Goal: Use online tool/utility: Utilize a website feature to perform a specific function

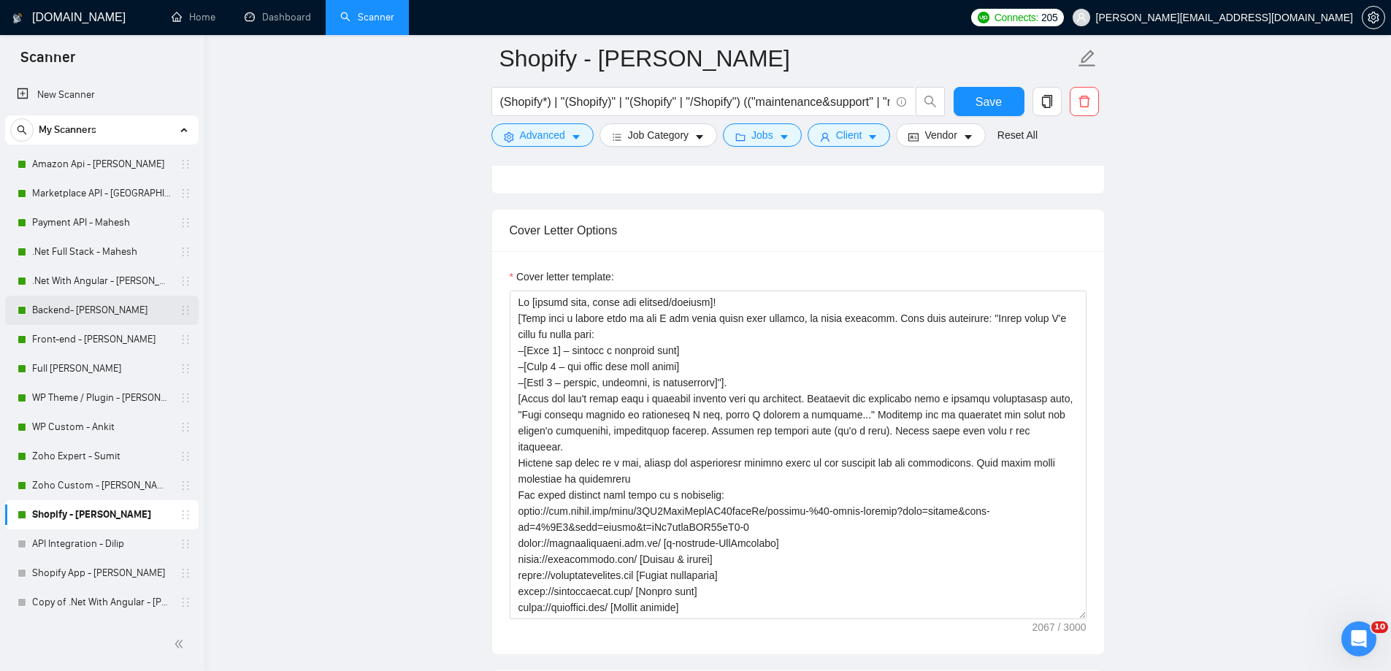
click at [81, 313] on link "Backend- [PERSON_NAME]" at bounding box center [101, 310] width 139 height 29
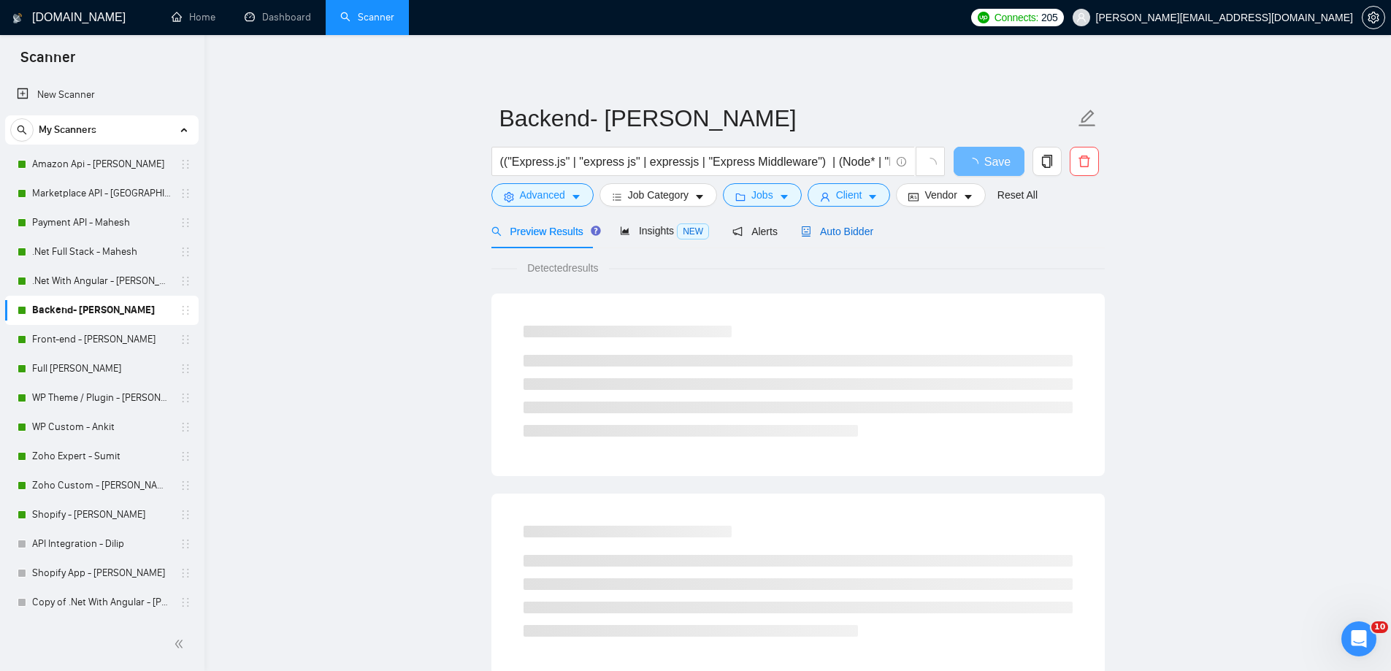
click at [825, 236] on span "Auto Bidder" at bounding box center [837, 232] width 72 height 12
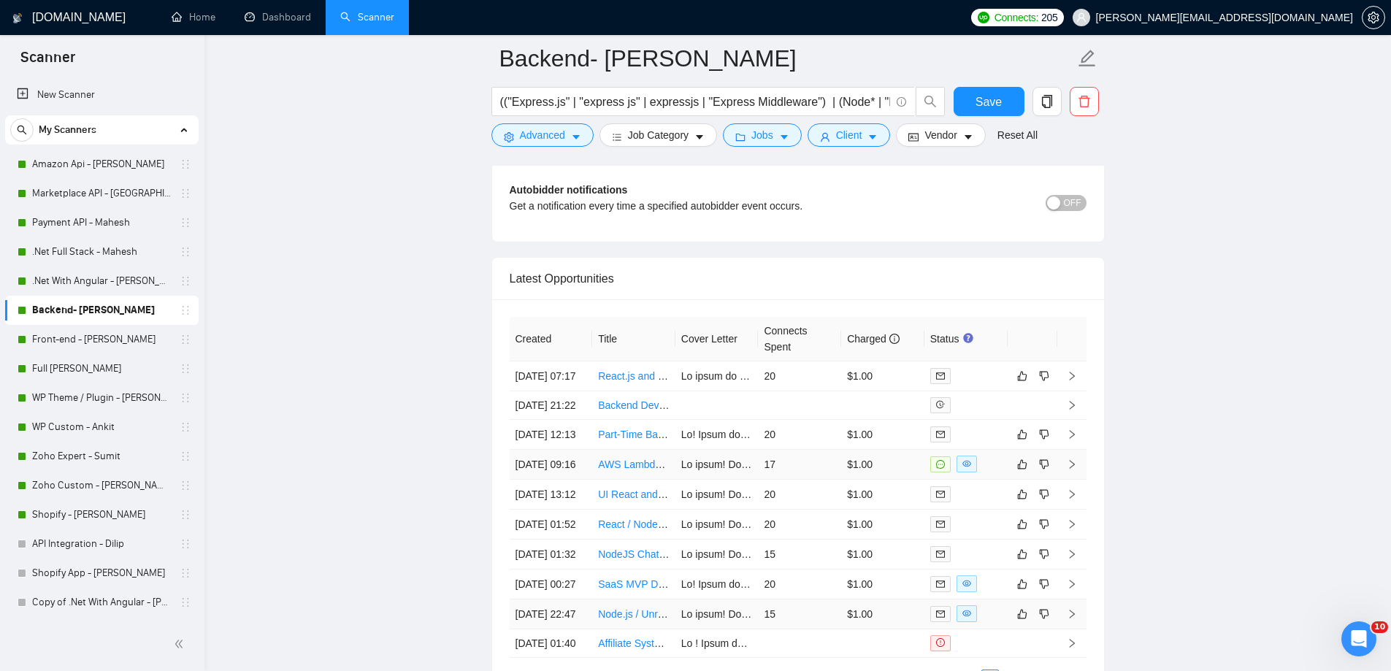
scroll to position [3651, 0]
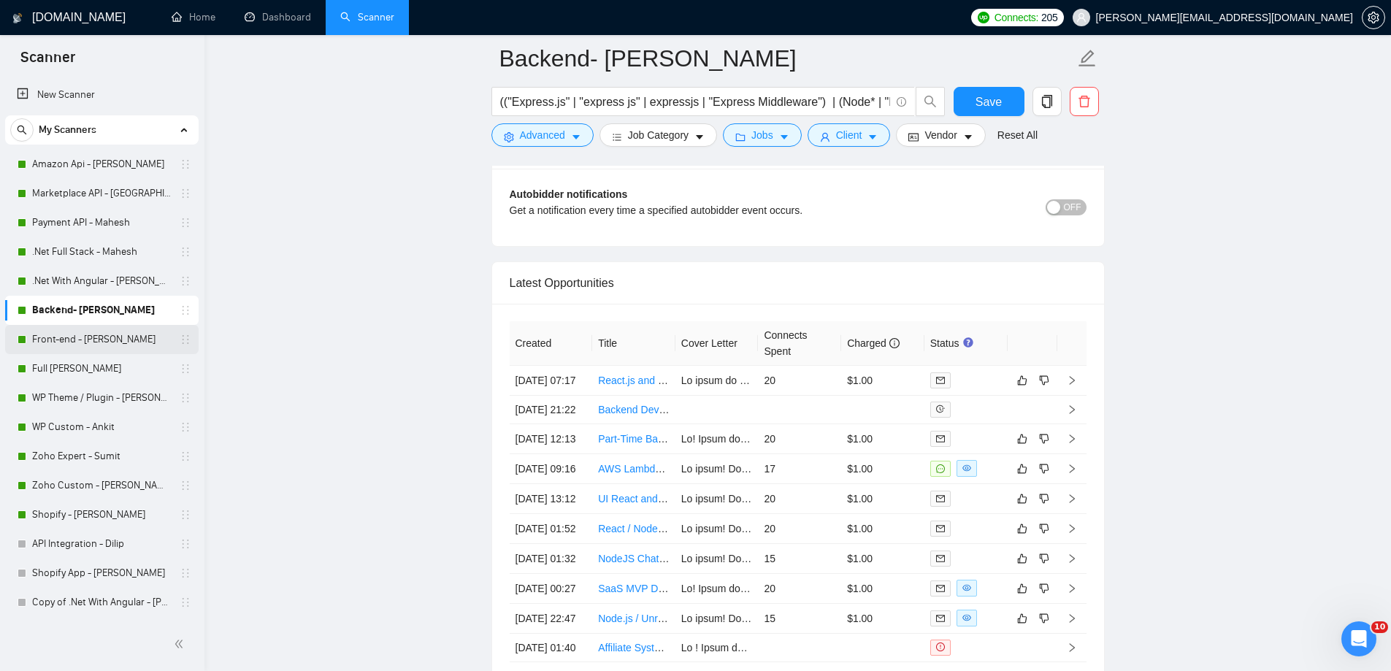
click at [78, 340] on link "Front-end - [PERSON_NAME]" at bounding box center [101, 339] width 139 height 29
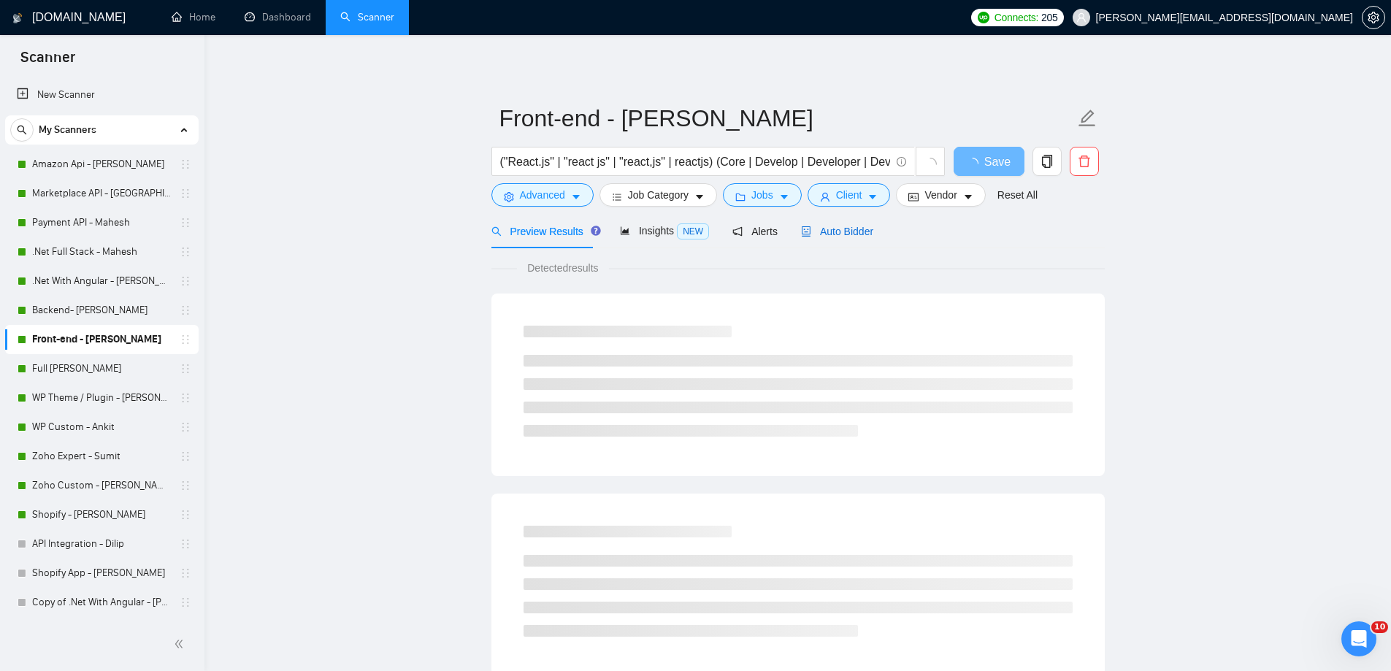
click at [835, 231] on span "Auto Bidder" at bounding box center [837, 232] width 72 height 12
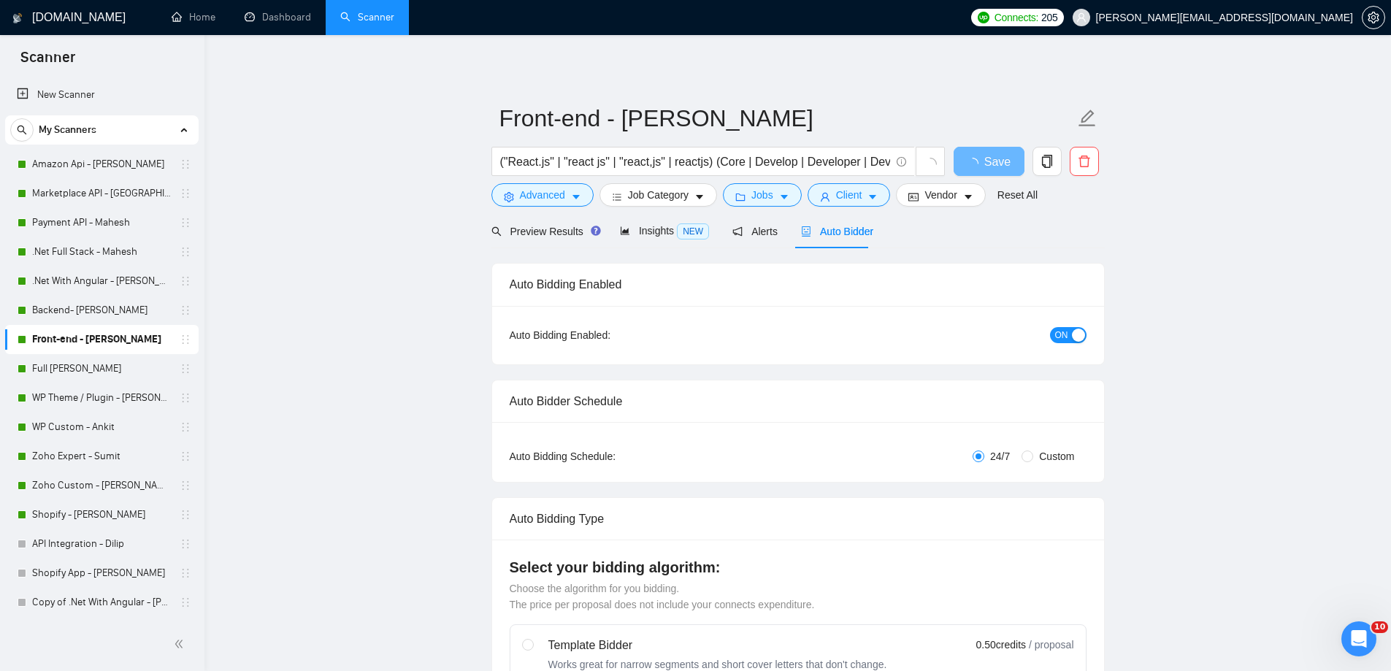
radio input "false"
radio input "true"
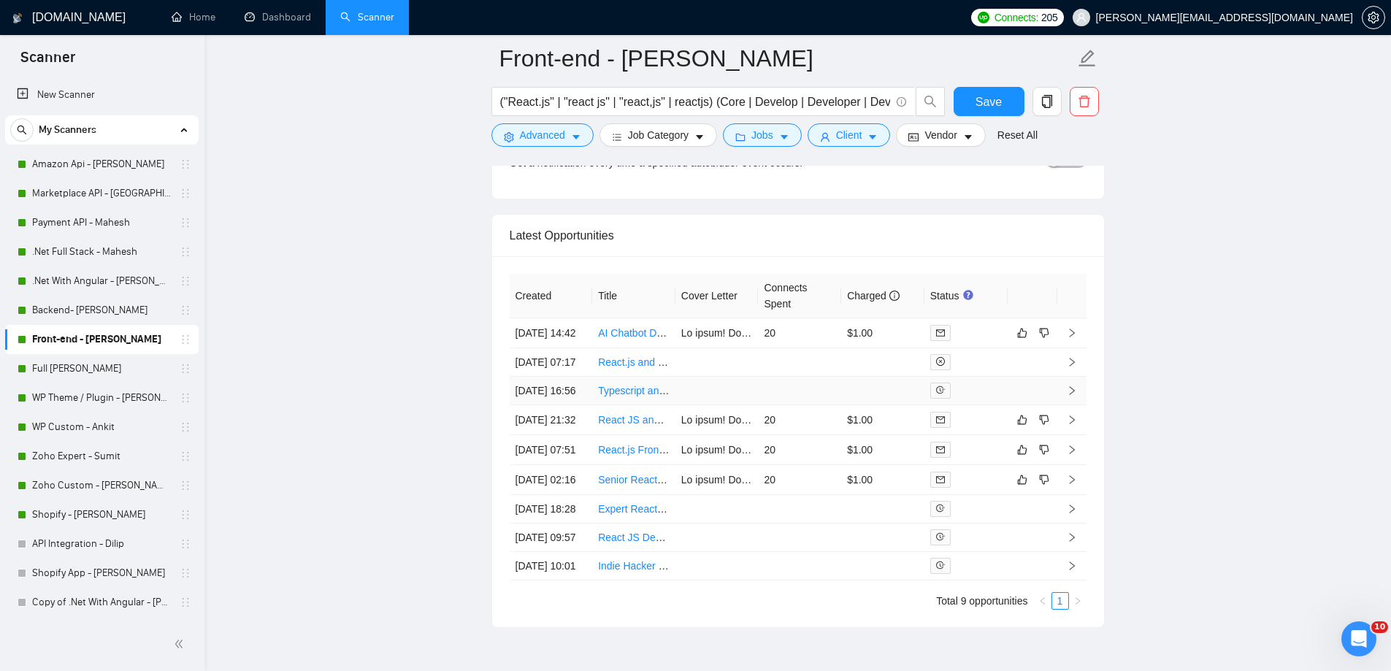
scroll to position [3724, 0]
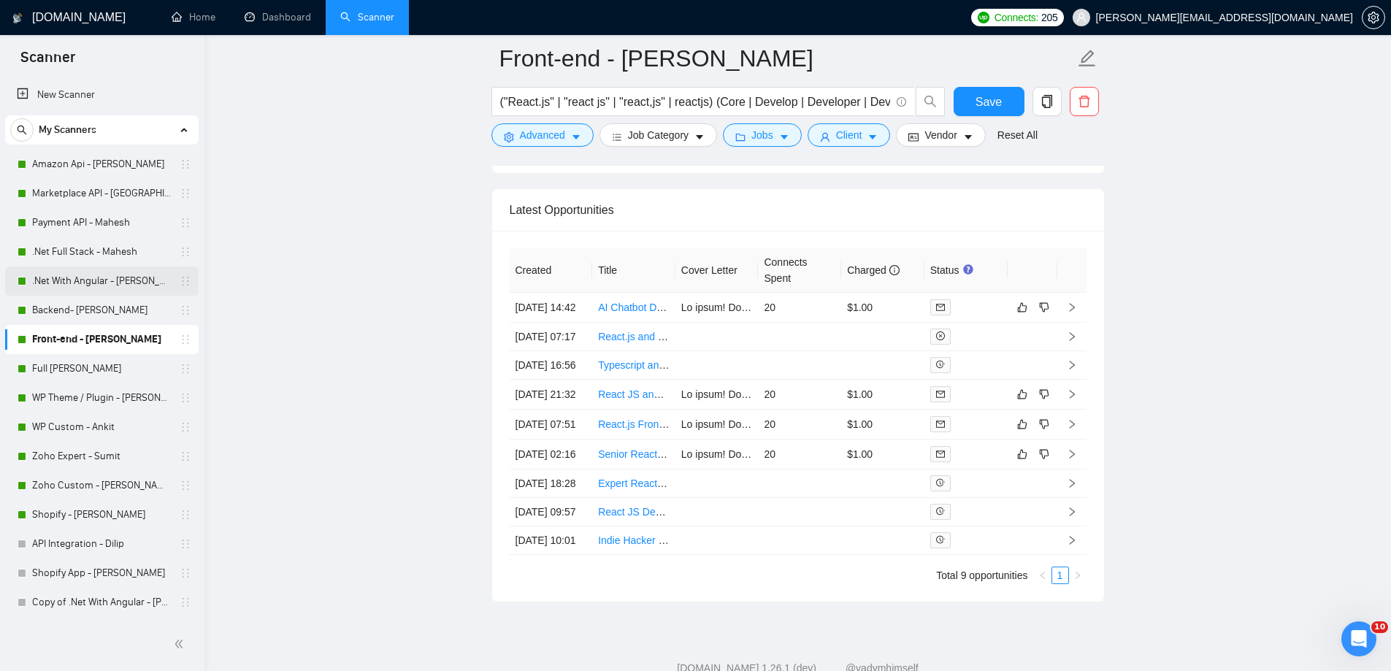
click at [102, 276] on link ".Net With Angular - [PERSON_NAME]" at bounding box center [101, 281] width 139 height 29
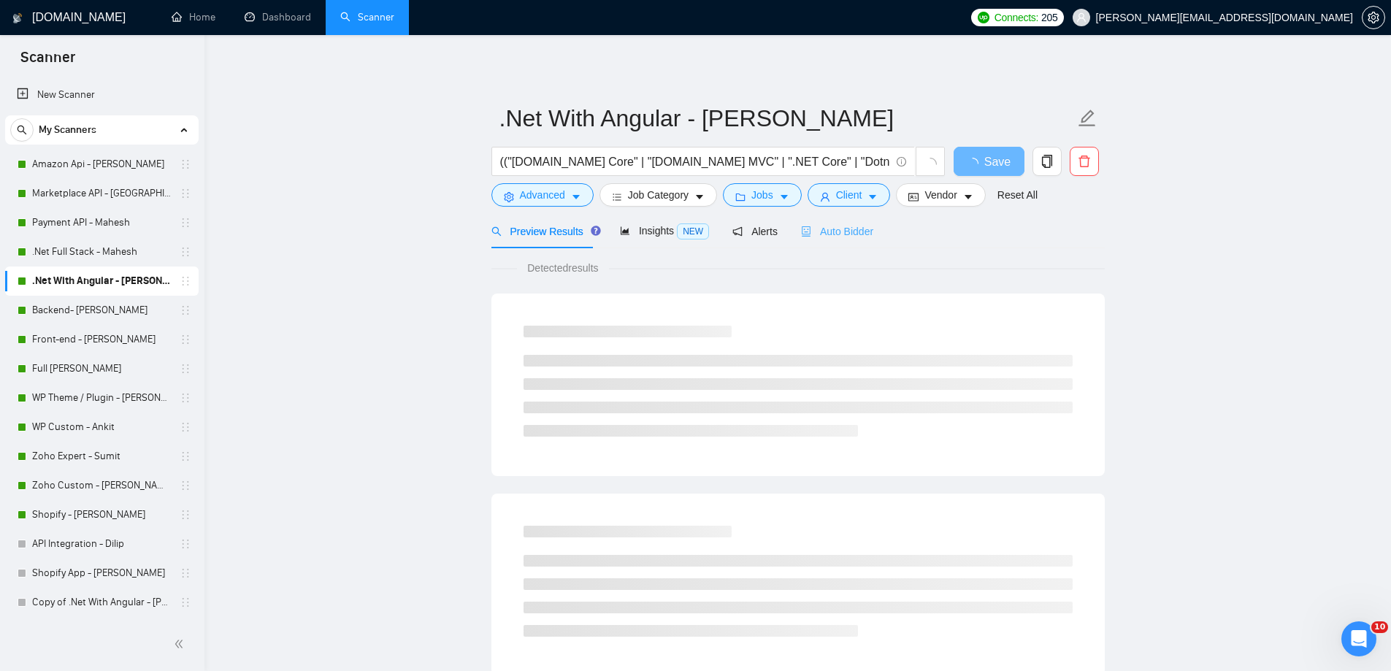
click at [857, 218] on div "Auto Bidder" at bounding box center [837, 231] width 72 height 34
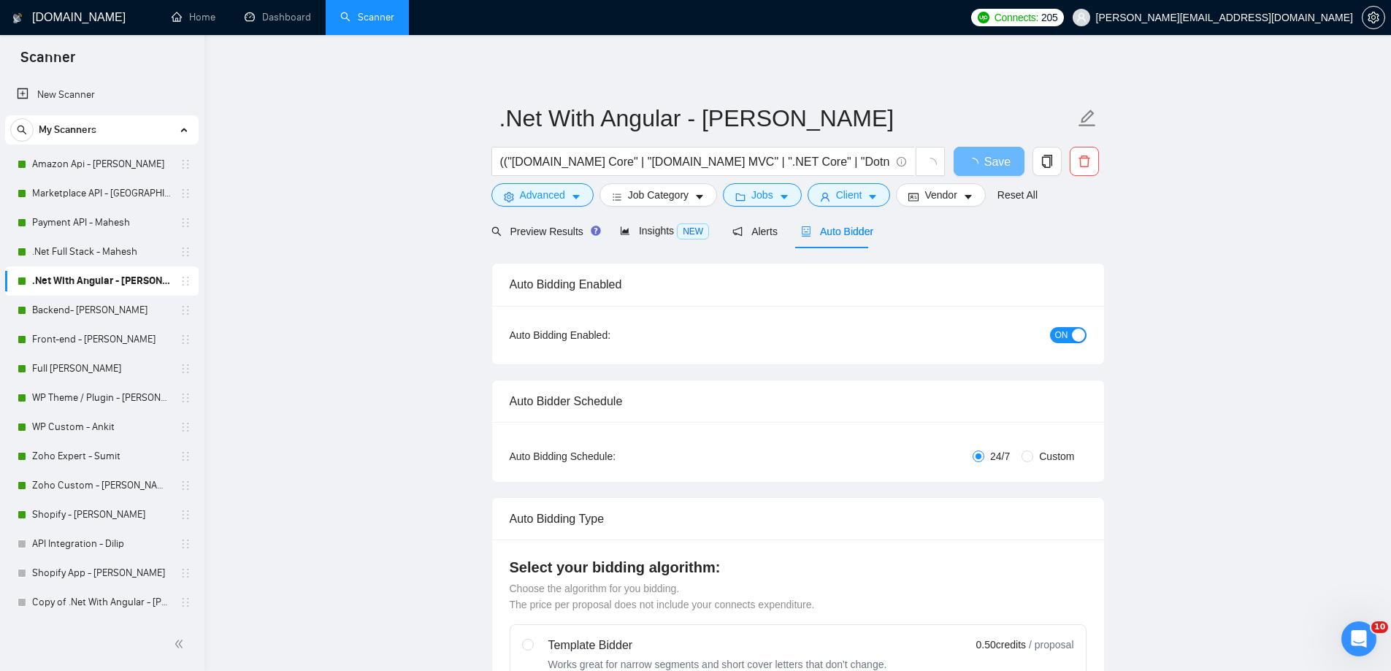
radio input "false"
radio input "true"
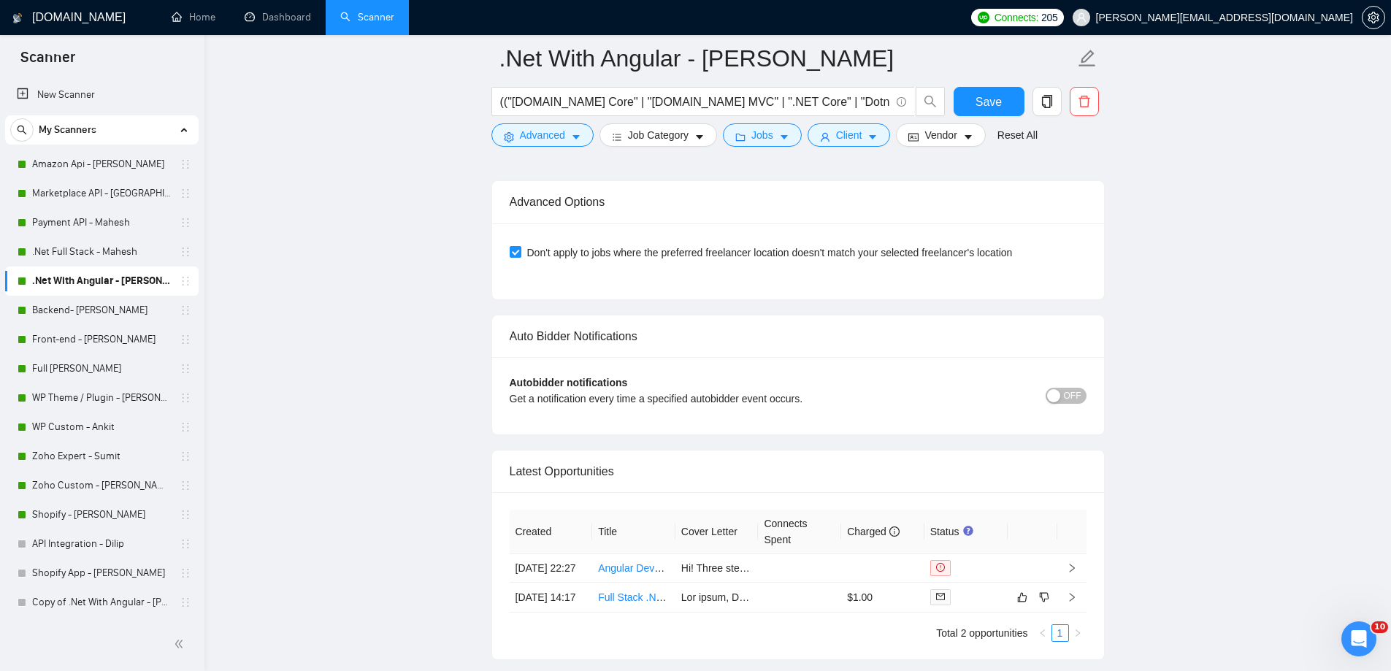
scroll to position [3540, 0]
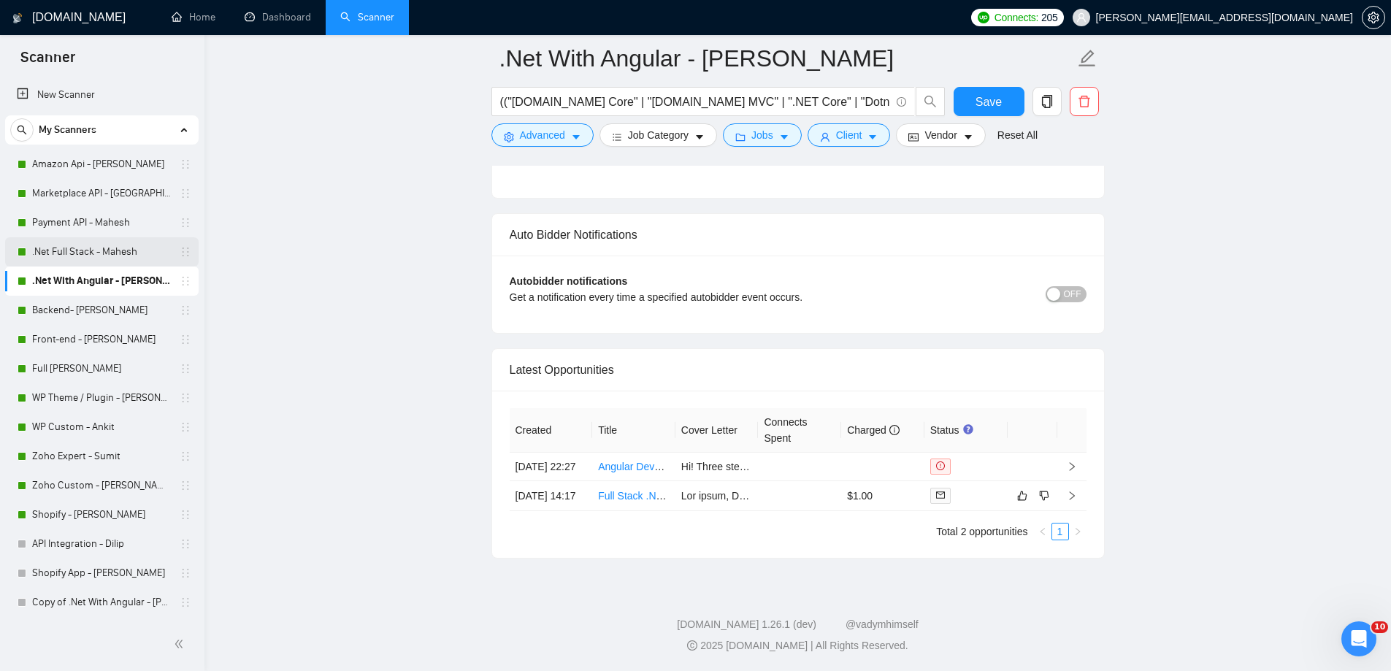
click at [127, 250] on link ".Net Full Stack - Mahesh" at bounding box center [101, 251] width 139 height 29
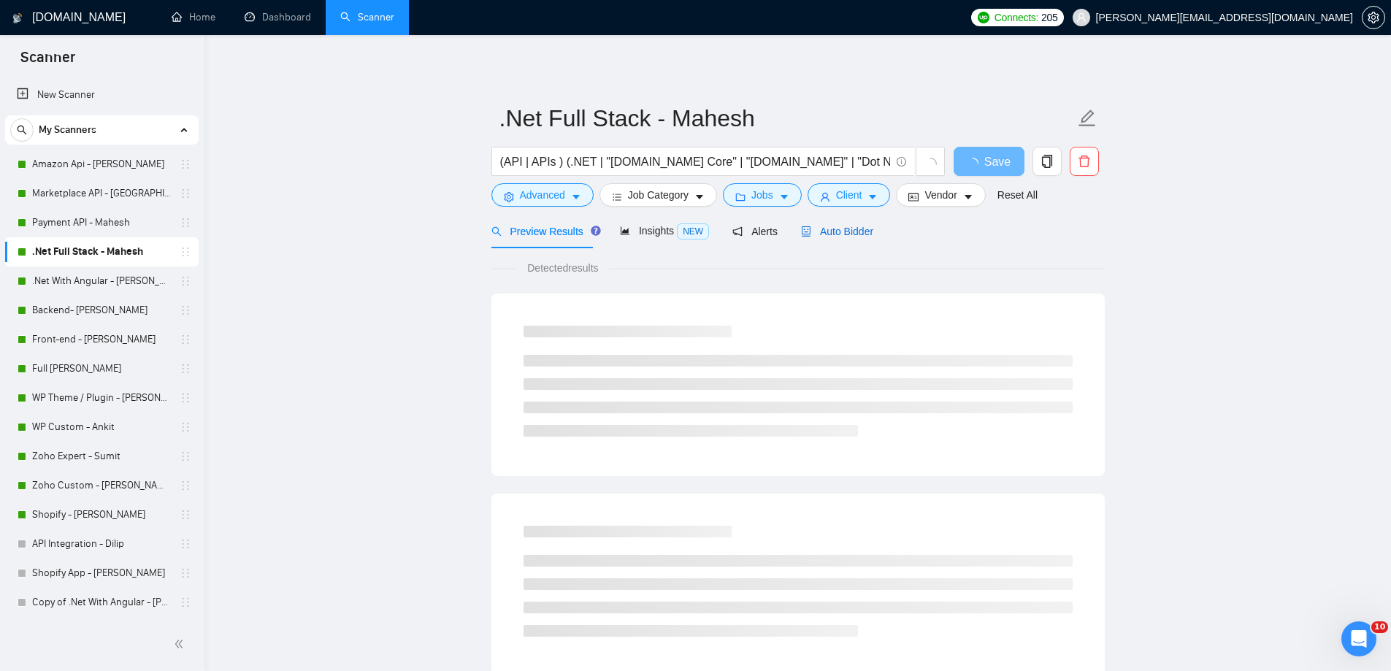
click at [855, 231] on span "Auto Bidder" at bounding box center [837, 232] width 72 height 12
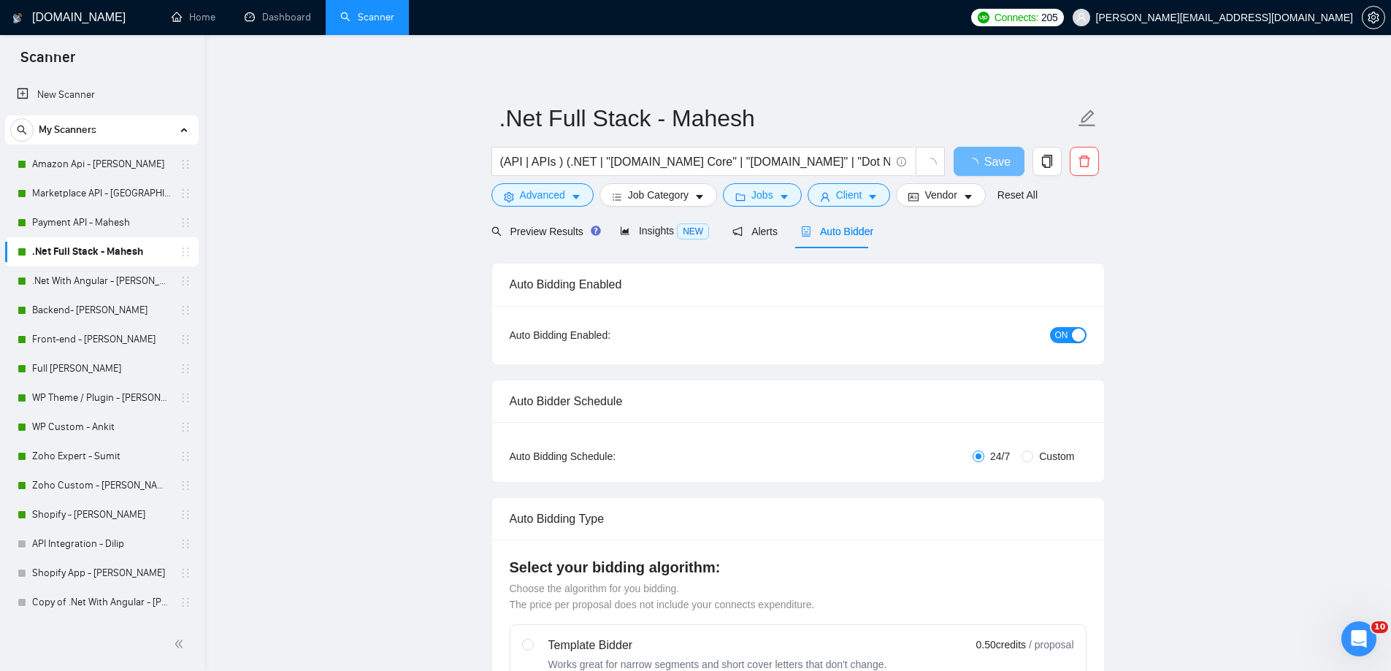
radio input "false"
radio input "true"
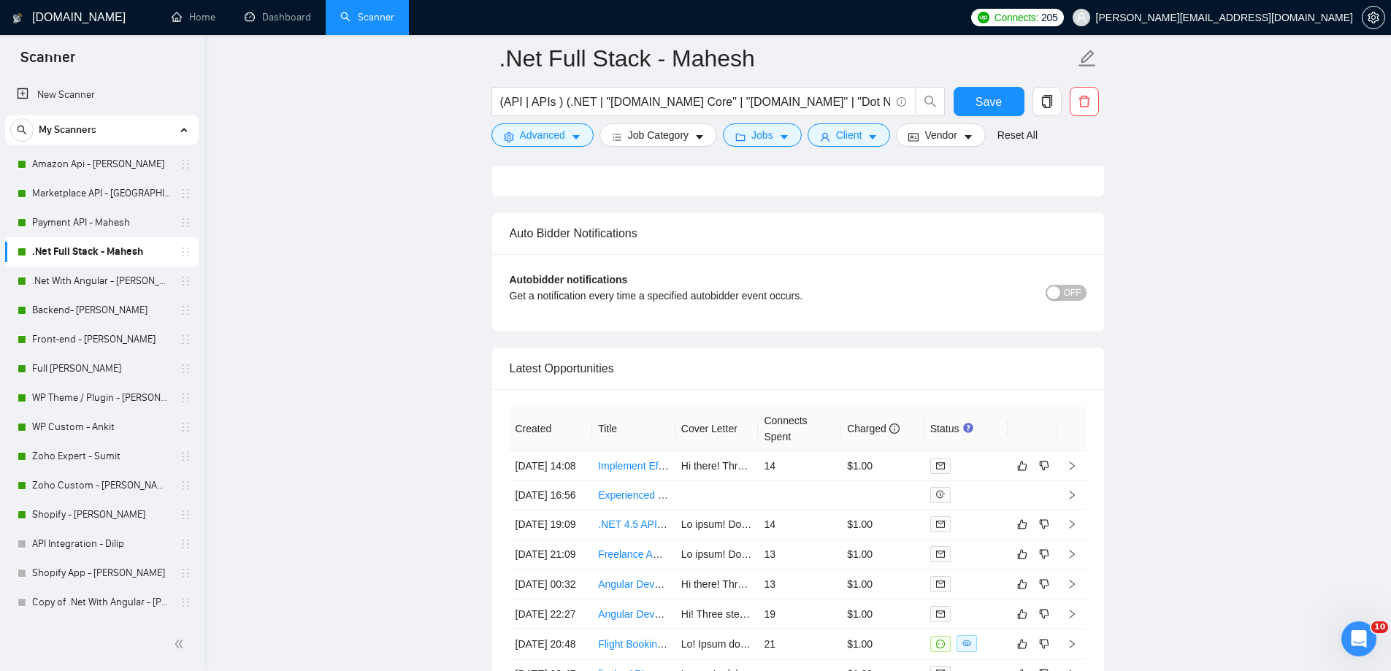
scroll to position [3578, 0]
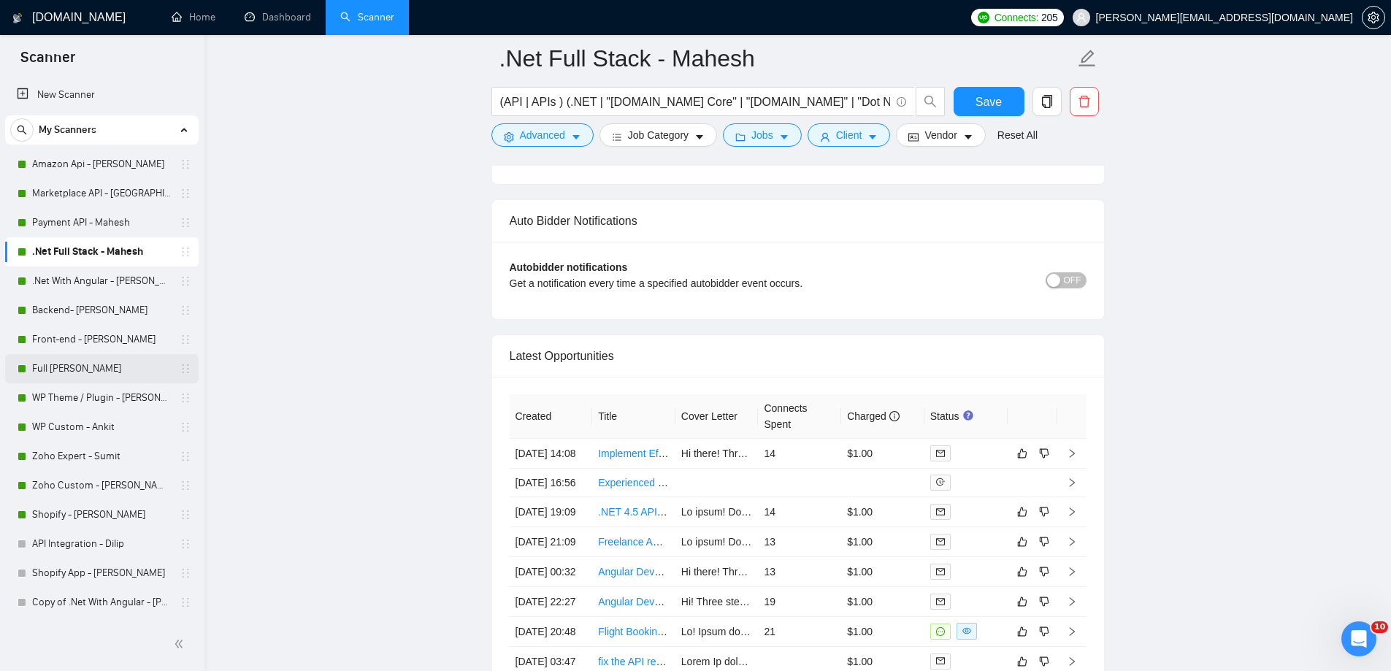
click at [90, 369] on link "Full [PERSON_NAME]" at bounding box center [101, 368] width 139 height 29
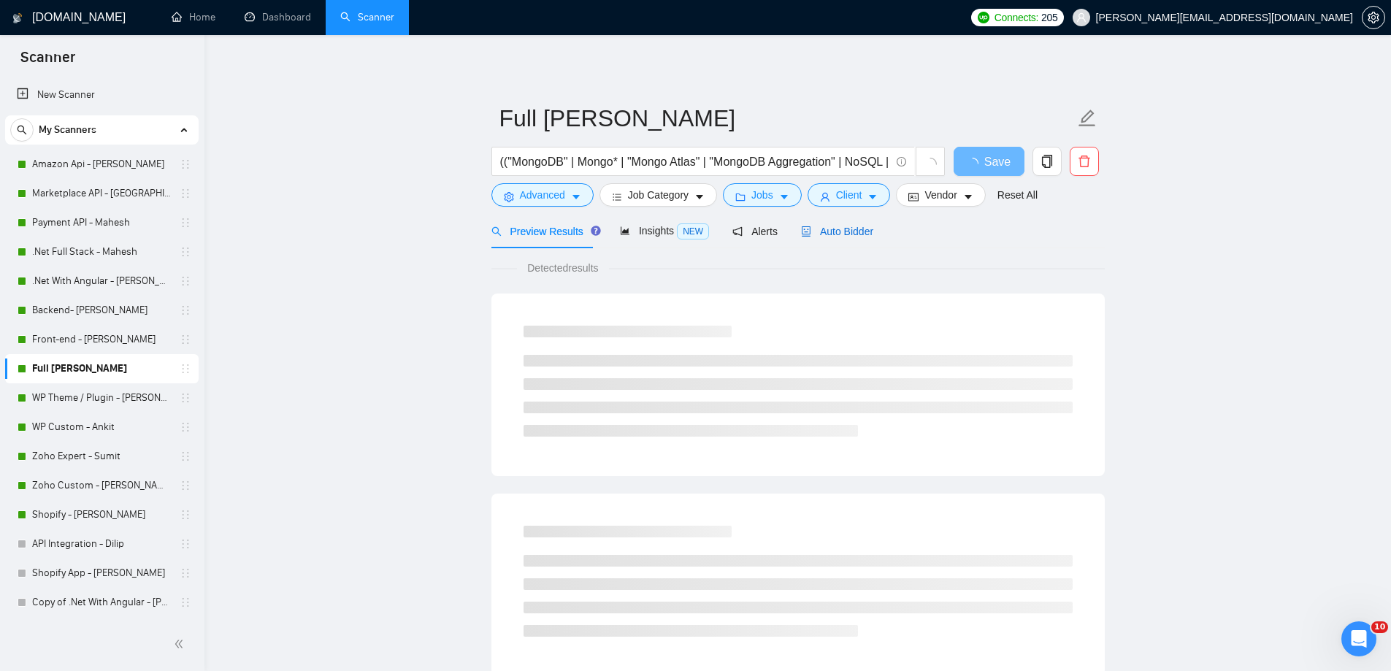
click at [840, 231] on span "Auto Bidder" at bounding box center [837, 232] width 72 height 12
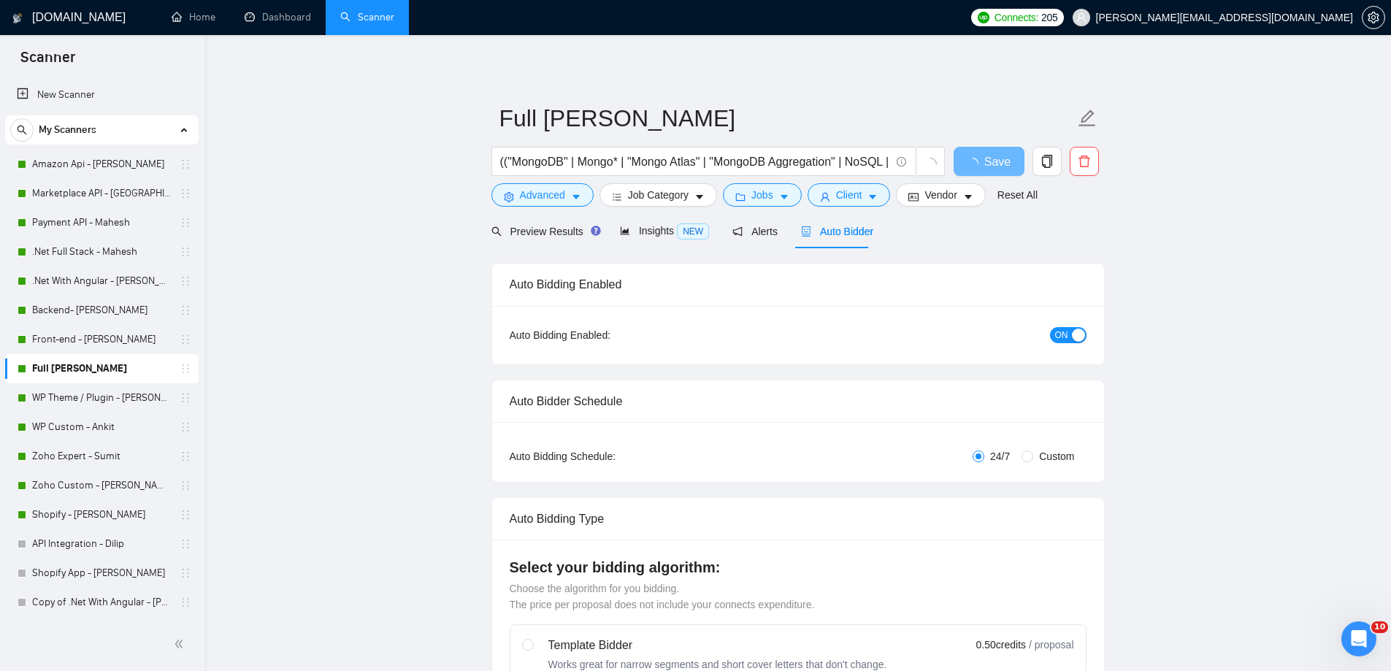
radio input "false"
radio input "true"
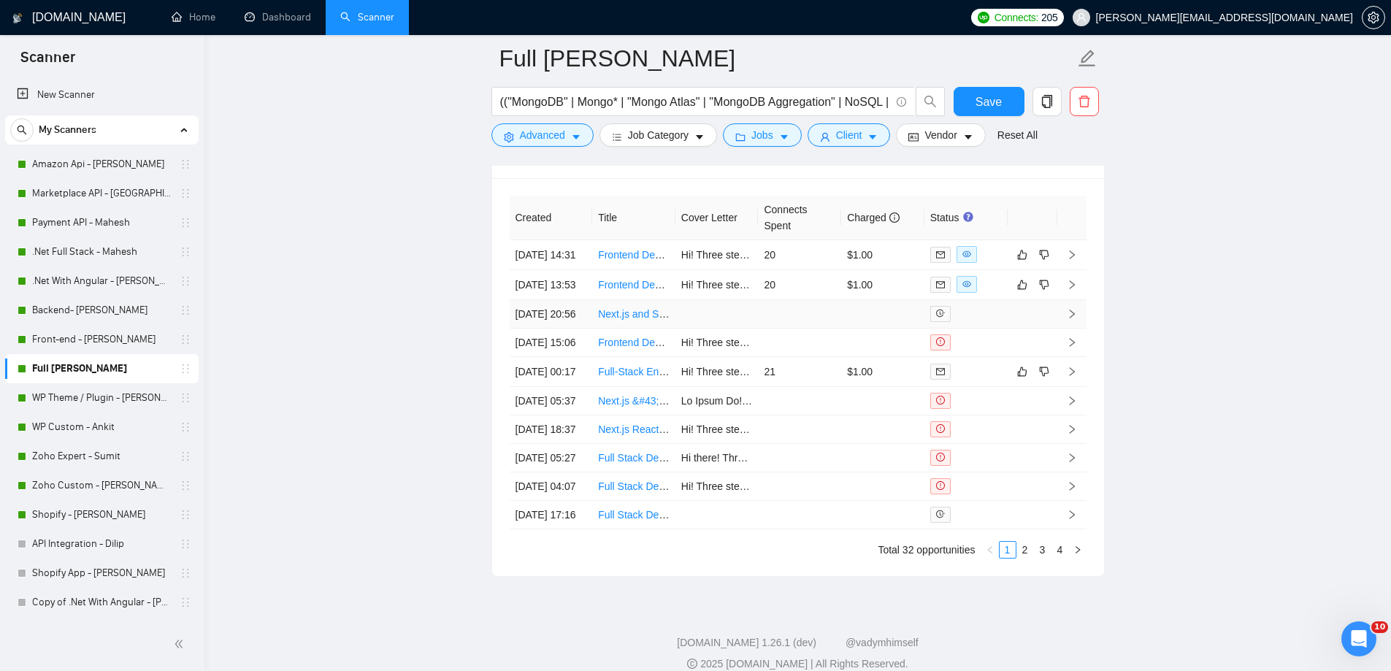
scroll to position [3724, 0]
